Goal: Information Seeking & Learning: Understand process/instructions

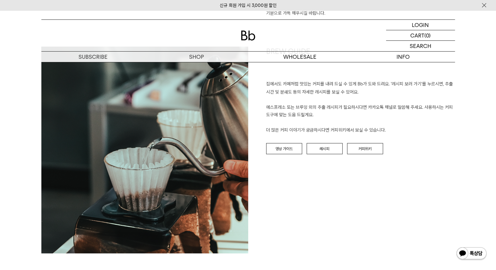
scroll to position [629, 0]
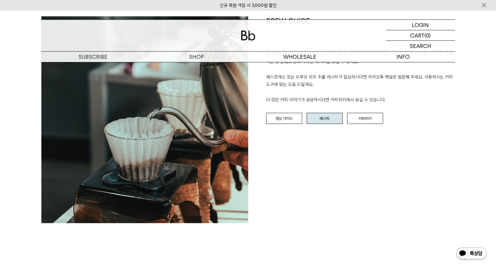
click at [321, 119] on link "레시피" at bounding box center [324, 118] width 36 height 11
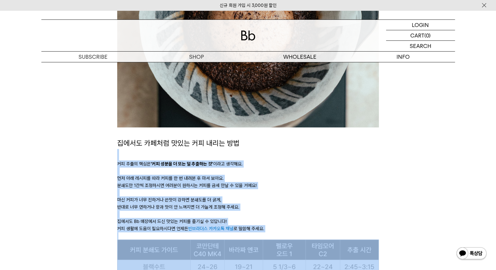
scroll to position [599, 0]
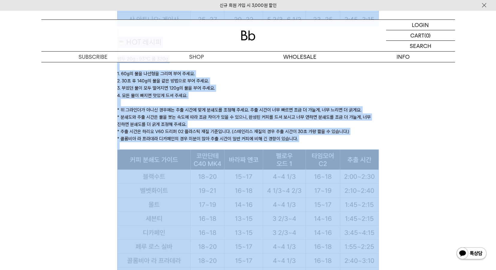
click at [331, 115] on p "* 분쇄도와 추출 시간은 물을 붓는 속도에 따라 조금 차이가 있을 수 있으니, 완성된 커피를 드셔 보시고 너무 연하면 분쇄도를 조금 더 가늘게…" at bounding box center [247, 120] width 261 height 14
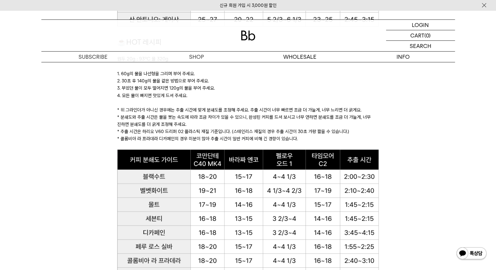
click at [335, 117] on p "* 분쇄도와 추출 시간은 물을 붓는 속도에 따라 조금 차이가 있을 수 있으니, 완성된 커피를 드셔 보시고 너무 연하면 분쇄도를 조금 더 가늘게…" at bounding box center [247, 120] width 261 height 14
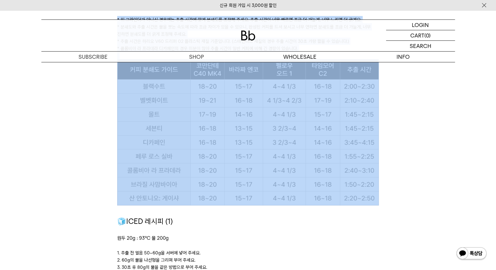
drag, startPoint x: 321, startPoint y: 133, endPoint x: 424, endPoint y: 104, distance: 107.2
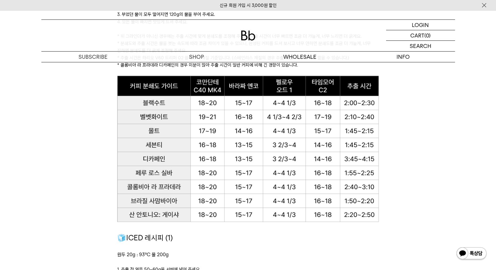
scroll to position [659, 0]
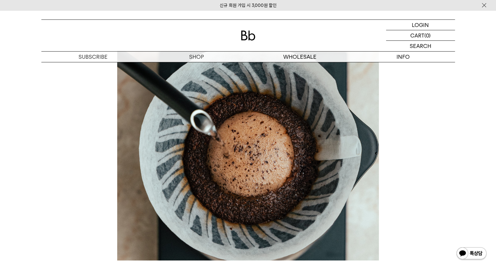
scroll to position [0, 0]
